Goal: Task Accomplishment & Management: Manage account settings

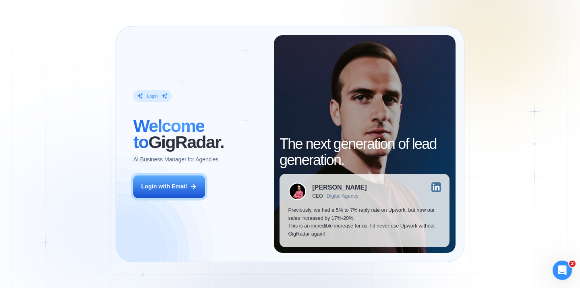
click at [175, 204] on div "Login ‍ Welcome to GigRadar. AI Business Manager for Agencies Login with Email" at bounding box center [198, 143] width 149 height 217
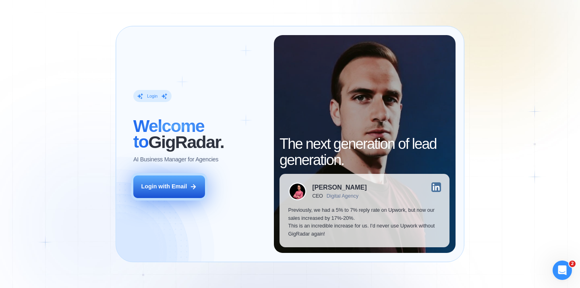
click at [175, 192] on button "Login with Email" at bounding box center [169, 186] width 72 height 23
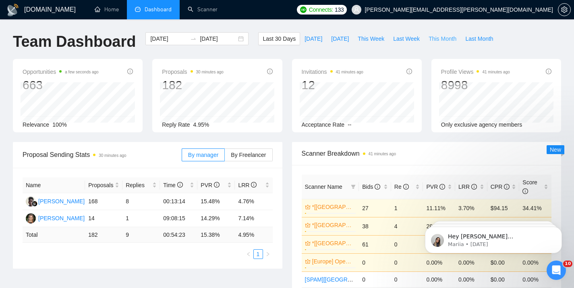
click at [434, 37] on span "This Month" at bounding box center [442, 38] width 28 height 9
type input "2025-09-01"
type input "2025-09-30"
